Goal: Task Accomplishment & Management: Manage account settings

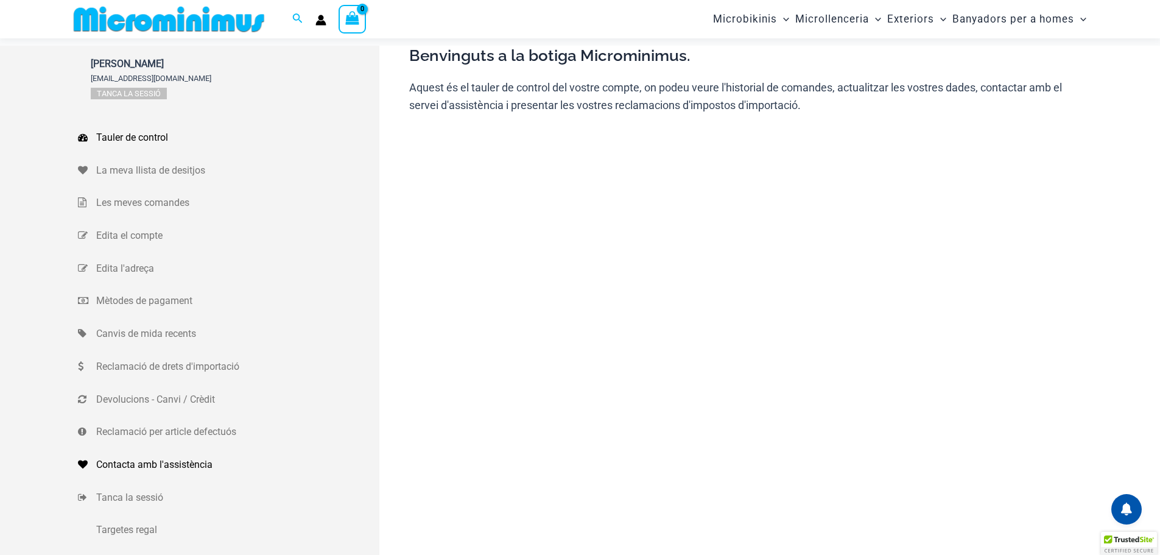
scroll to position [278, 0]
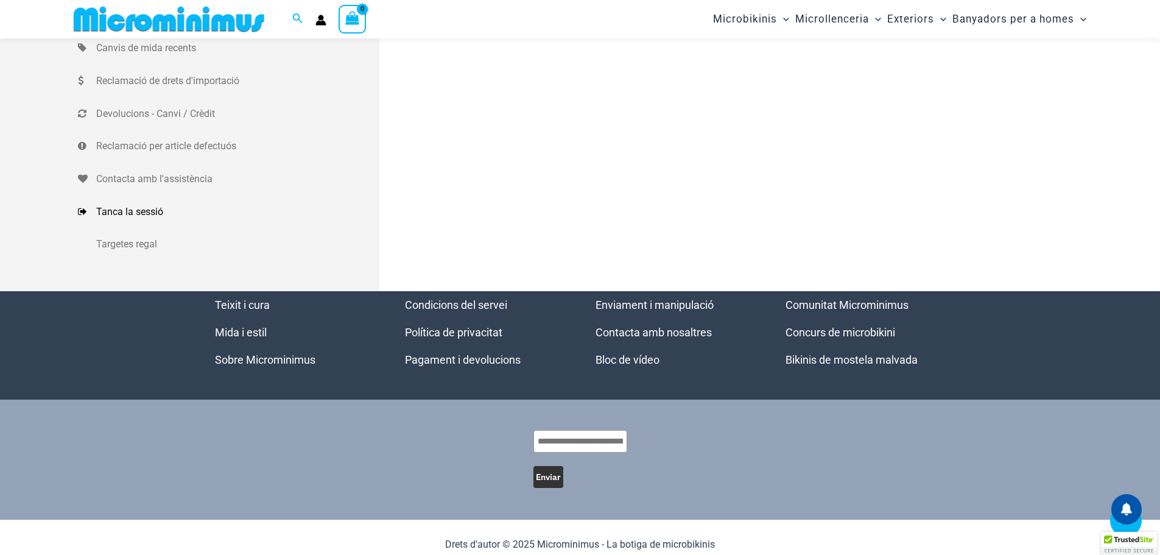
click at [132, 205] on span "Tanca la sessió" at bounding box center [236, 212] width 280 height 18
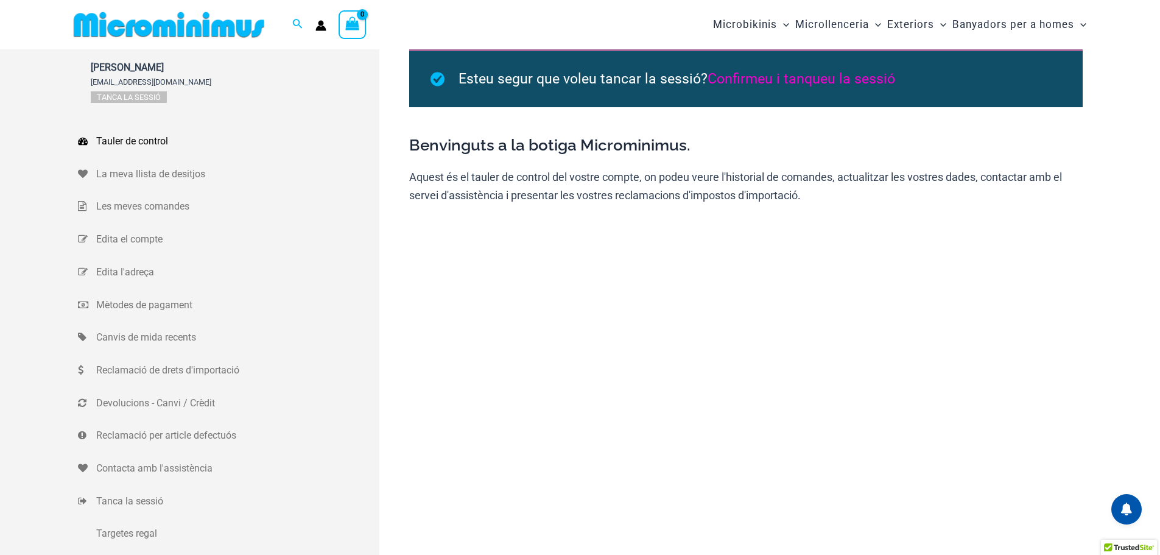
click at [799, 80] on font "Confirmeu i tanqueu la sessió" at bounding box center [802, 79] width 188 height 16
